Goal: Use online tool/utility: Utilize a website feature to perform a specific function

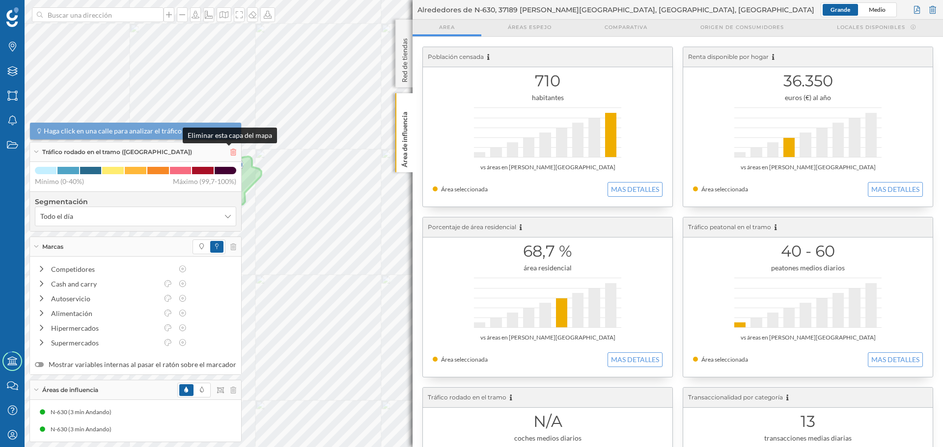
click at [230, 152] on icon at bounding box center [233, 152] width 6 height 7
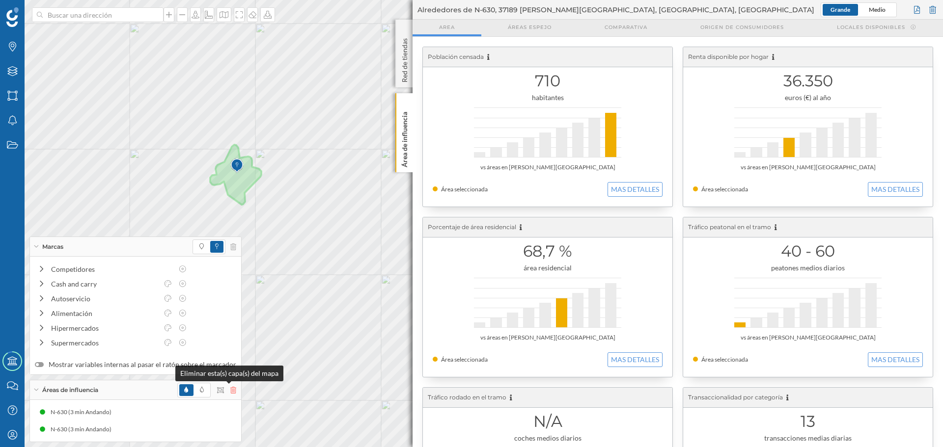
click at [230, 393] on icon at bounding box center [233, 390] width 6 height 7
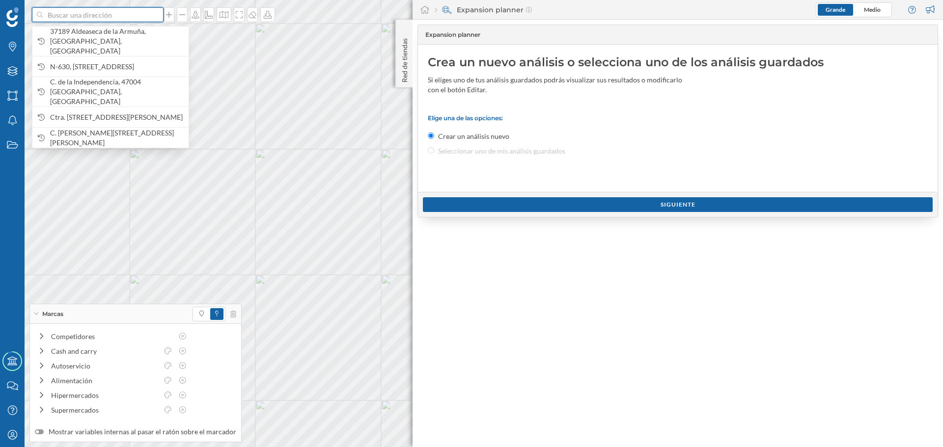
click at [111, 18] on input at bounding box center [98, 14] width 110 height 15
paste input "C. [PERSON_NAME][STREET_ADDRESS][PERSON_NAME]"
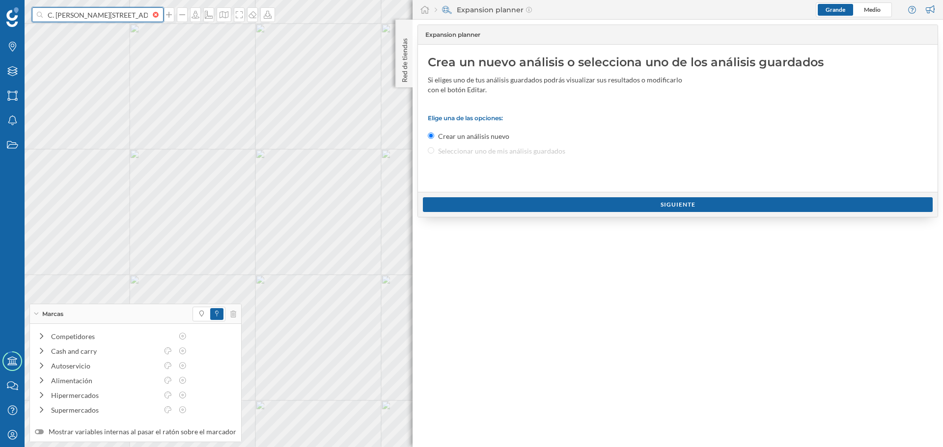
scroll to position [0, 70]
type input "C. [PERSON_NAME][STREET_ADDRESS][PERSON_NAME]"
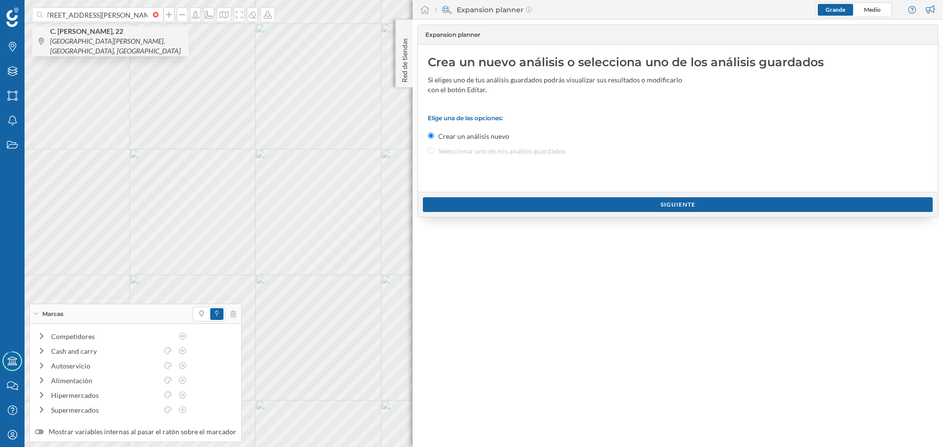
click at [108, 44] on icon "[GEOGRAPHIC_DATA][PERSON_NAME], [GEOGRAPHIC_DATA], [GEOGRAPHIC_DATA]" at bounding box center [115, 46] width 131 height 18
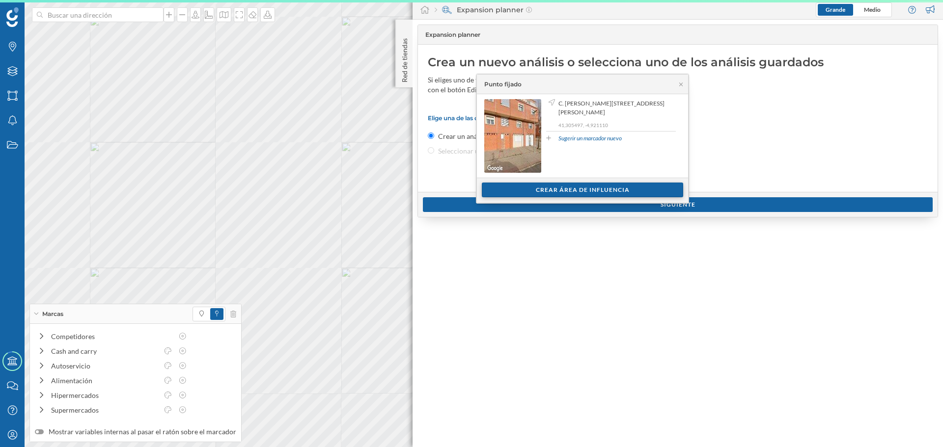
click at [516, 189] on div "Crear área de influencia" at bounding box center [582, 190] width 201 height 15
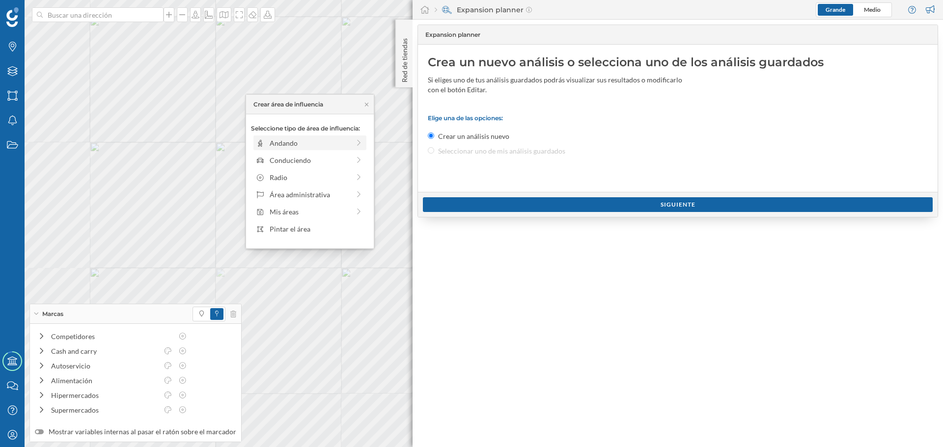
click at [317, 149] on div "Andando" at bounding box center [309, 143] width 113 height 15
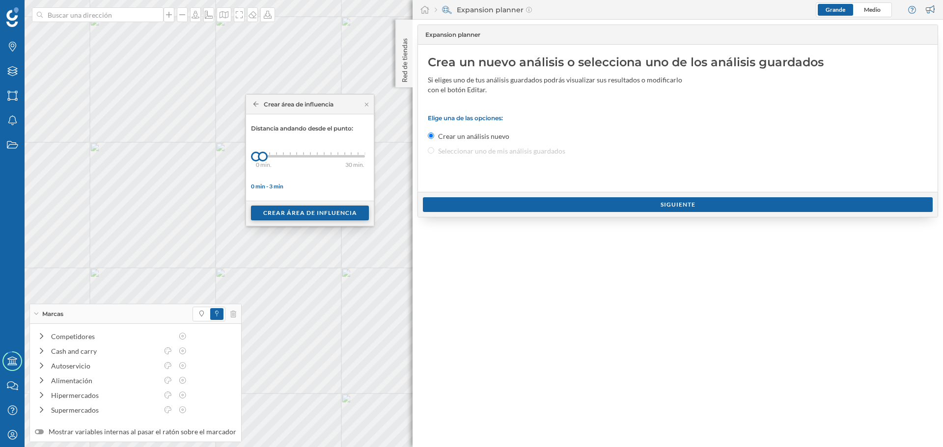
click at [282, 219] on div "Crear área de influencia" at bounding box center [310, 213] width 118 height 15
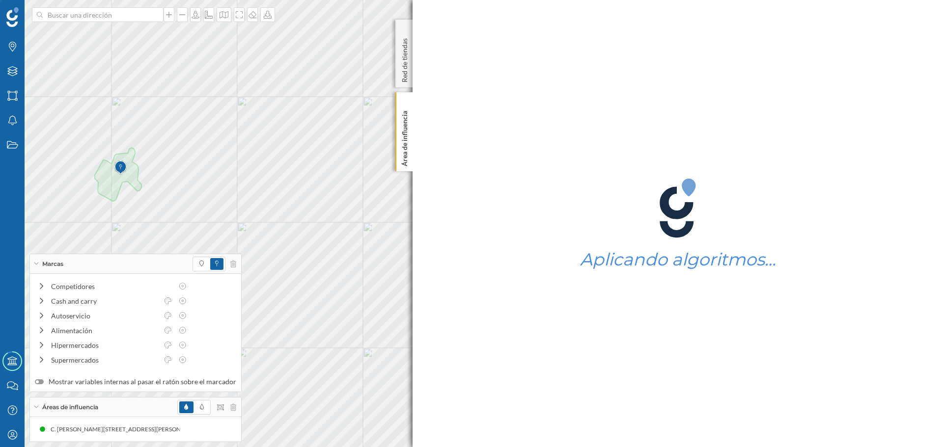
click at [193, 261] on div at bounding box center [209, 264] width 33 height 15
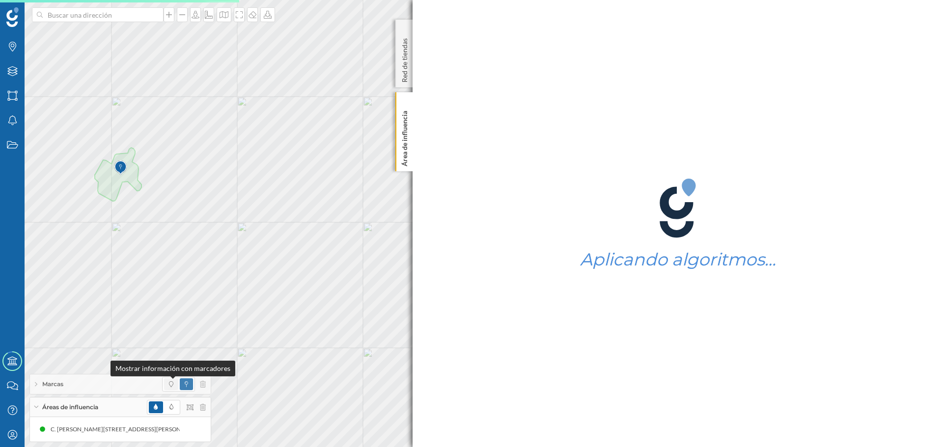
click at [173, 384] on icon at bounding box center [171, 385] width 4 height 6
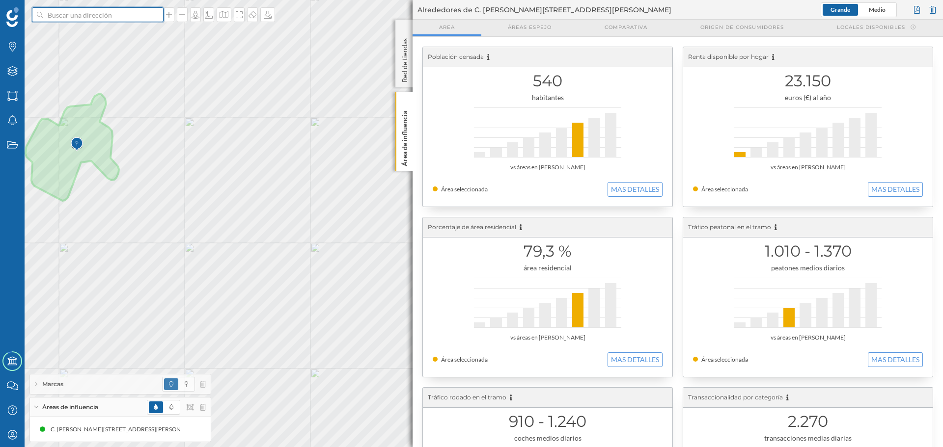
click at [75, 19] on input at bounding box center [98, 14] width 110 height 15
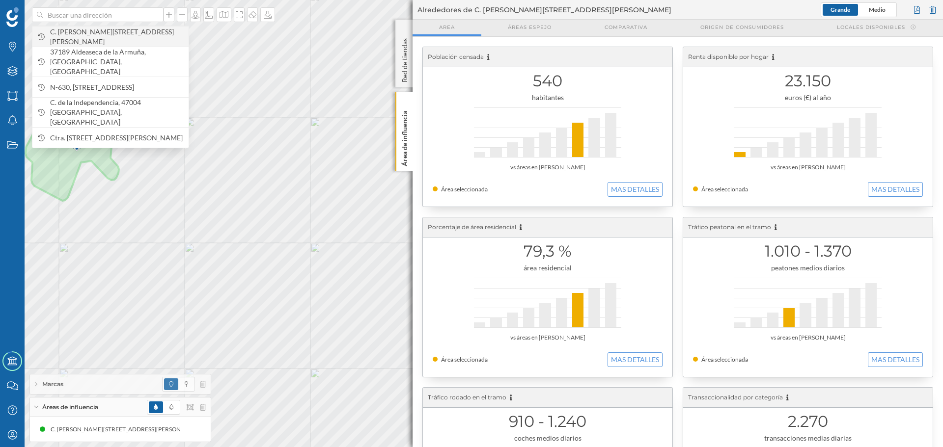
click at [82, 33] on span "C. [PERSON_NAME][STREET_ADDRESS][PERSON_NAME]" at bounding box center [117, 37] width 134 height 20
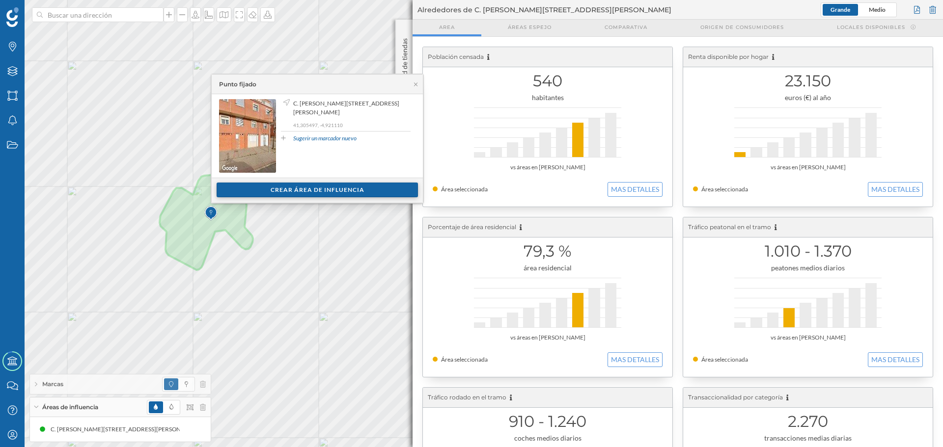
click at [273, 188] on div "Crear área de influencia" at bounding box center [317, 190] width 201 height 15
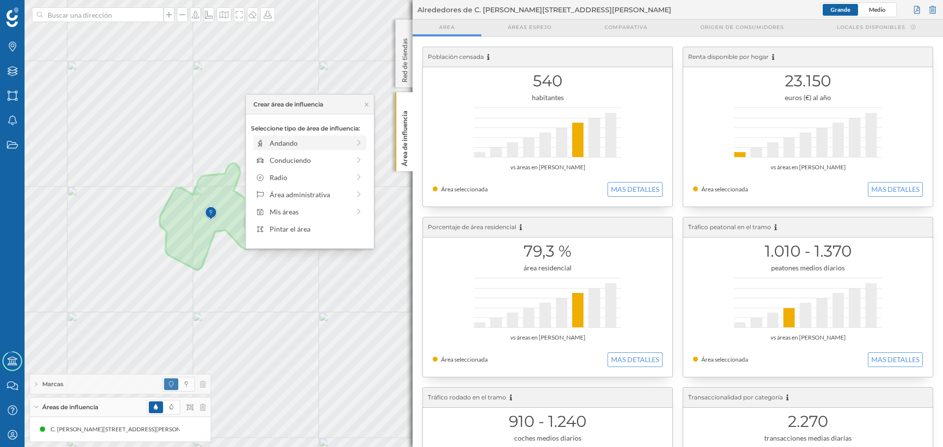
click at [261, 144] on icon at bounding box center [260, 143] width 4 height 7
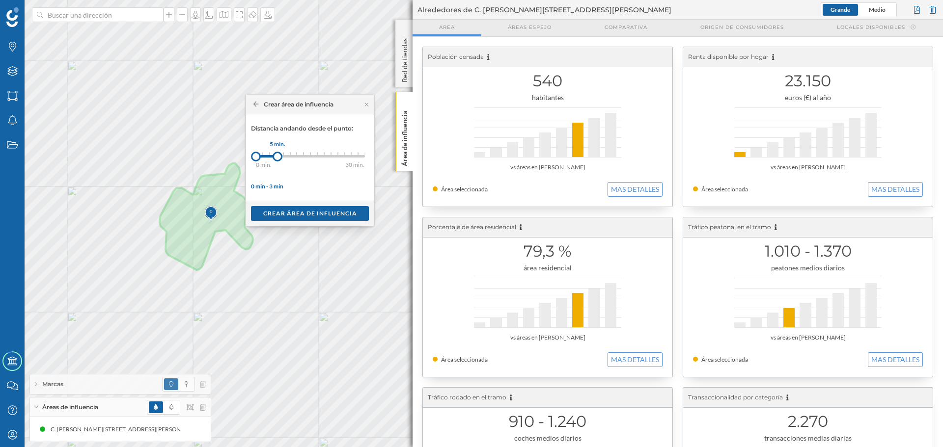
drag, startPoint x: 269, startPoint y: 158, endPoint x: 277, endPoint y: 157, distance: 8.9
click at [277, 157] on div at bounding box center [278, 157] width 10 height 10
click at [290, 214] on div "Crear área de influencia" at bounding box center [310, 213] width 118 height 15
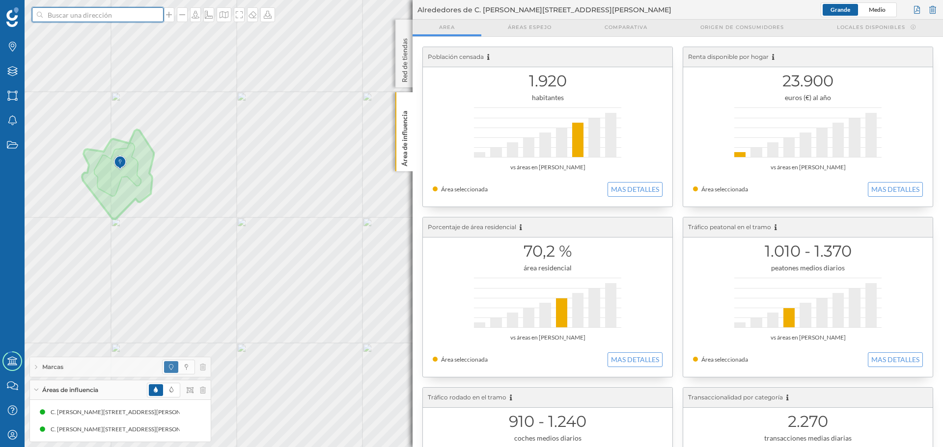
click at [51, 15] on input at bounding box center [98, 14] width 110 height 15
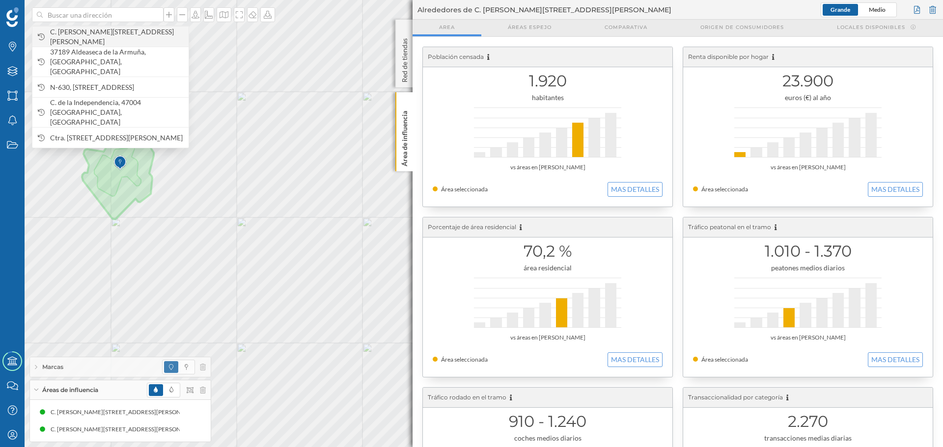
click at [65, 35] on span "C. [PERSON_NAME][STREET_ADDRESS][PERSON_NAME]" at bounding box center [117, 37] width 134 height 20
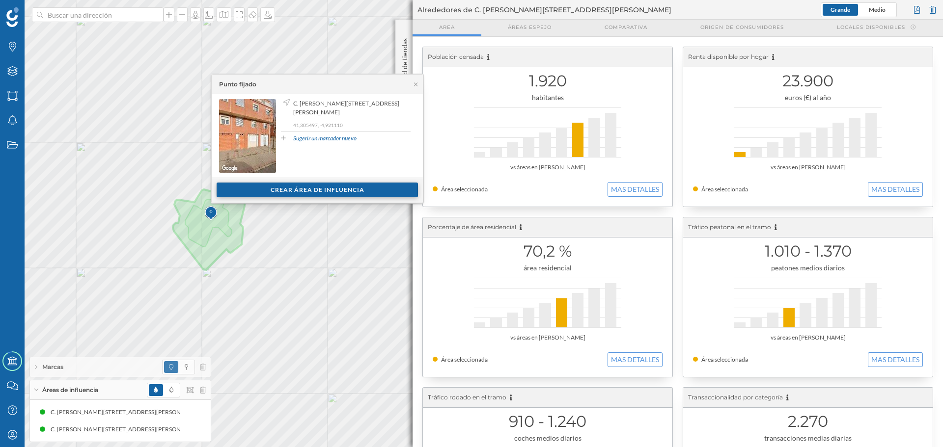
click at [268, 186] on div "Crear área de influencia" at bounding box center [317, 190] width 201 height 15
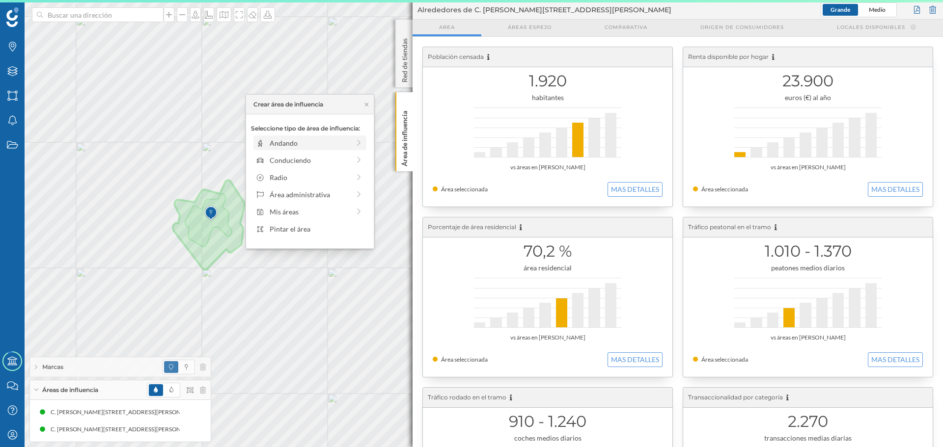
click at [266, 148] on div "Andando" at bounding box center [303, 143] width 94 height 10
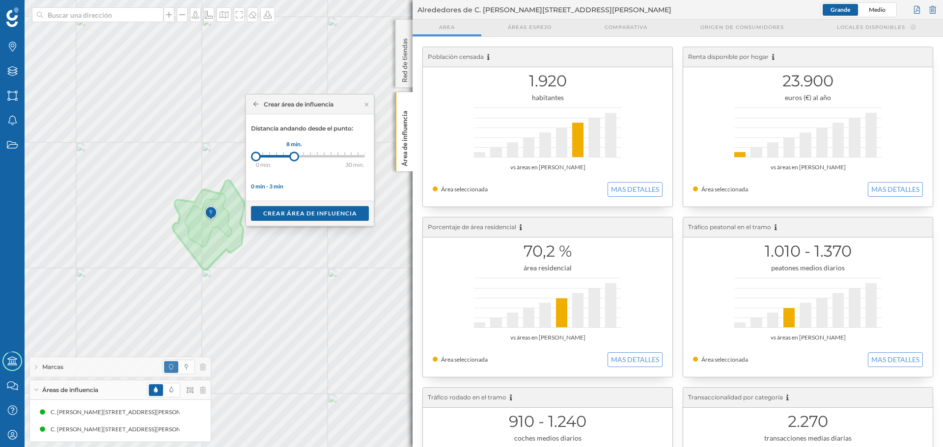
drag, startPoint x: 266, startPoint y: 155, endPoint x: 294, endPoint y: 152, distance: 28.6
click at [294, 152] on div at bounding box center [294, 157] width 10 height 10
click at [294, 208] on div "Crear área de influencia" at bounding box center [310, 213] width 118 height 15
